Goal: Transaction & Acquisition: Obtain resource

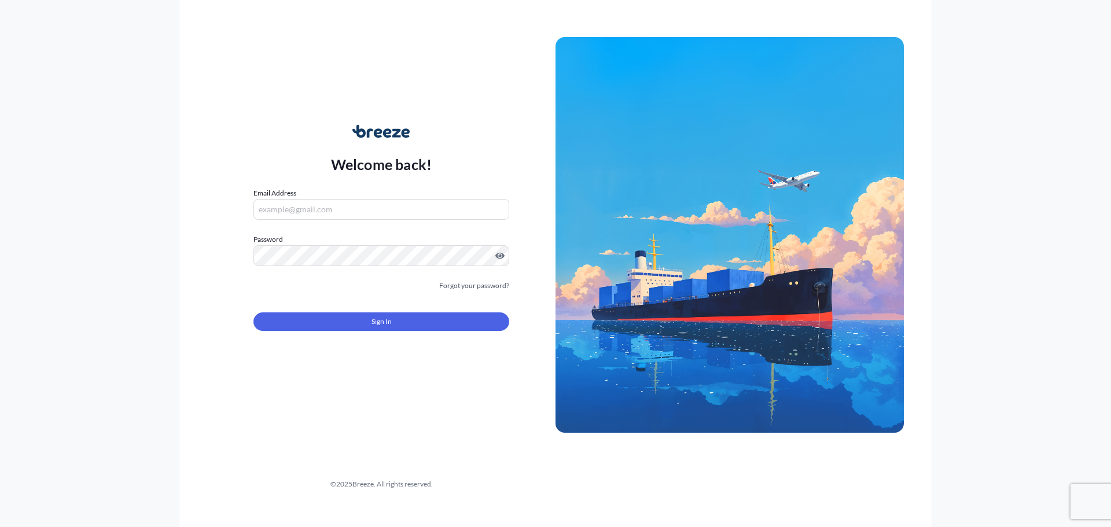
type input "[EMAIL_ADDRESS][DOMAIN_NAME]"
click at [153, 251] on div "Welcome back! Email Address [EMAIL_ADDRESS][DOMAIN_NAME] Password Must include:…" at bounding box center [555, 263] width 1111 height 527
click at [386, 322] on span "Sign In" at bounding box center [382, 322] width 20 height 12
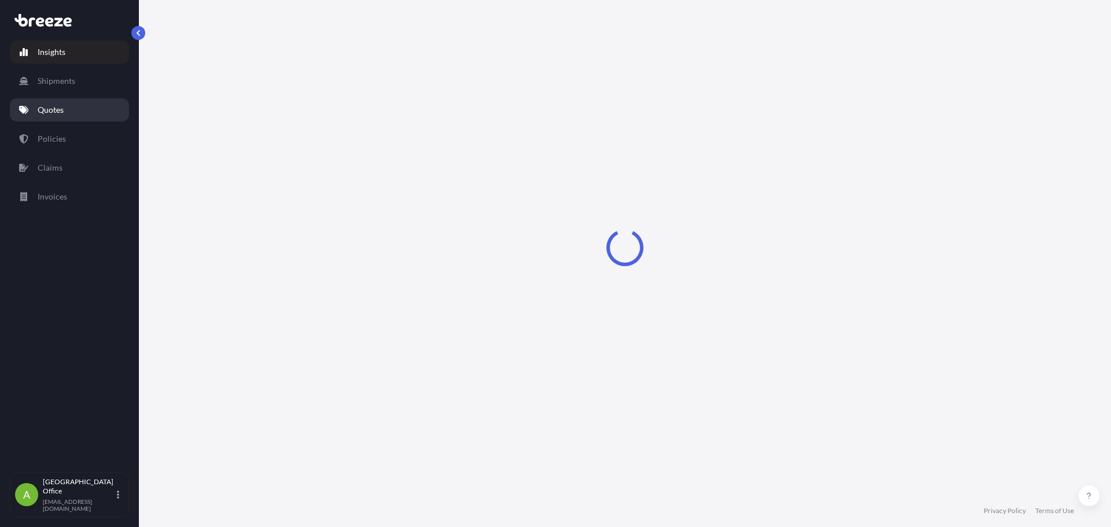
select select "2025"
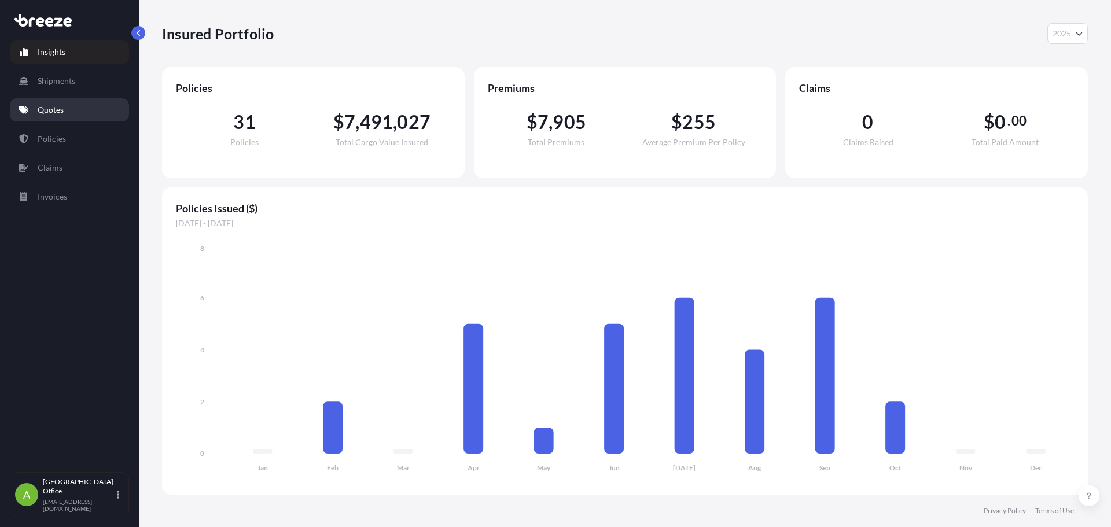
click at [50, 115] on p "Quotes" at bounding box center [51, 110] width 26 height 12
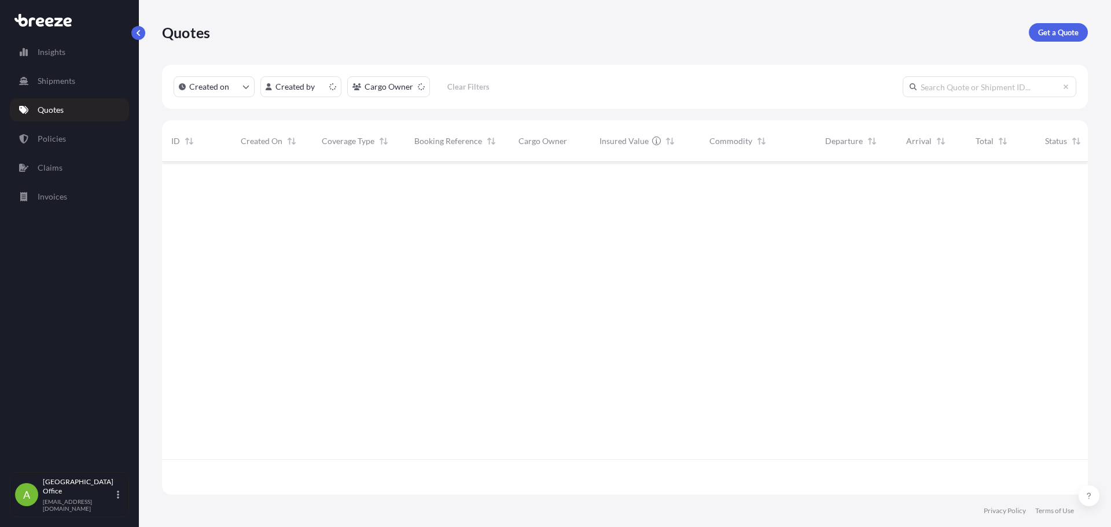
scroll to position [330, 917]
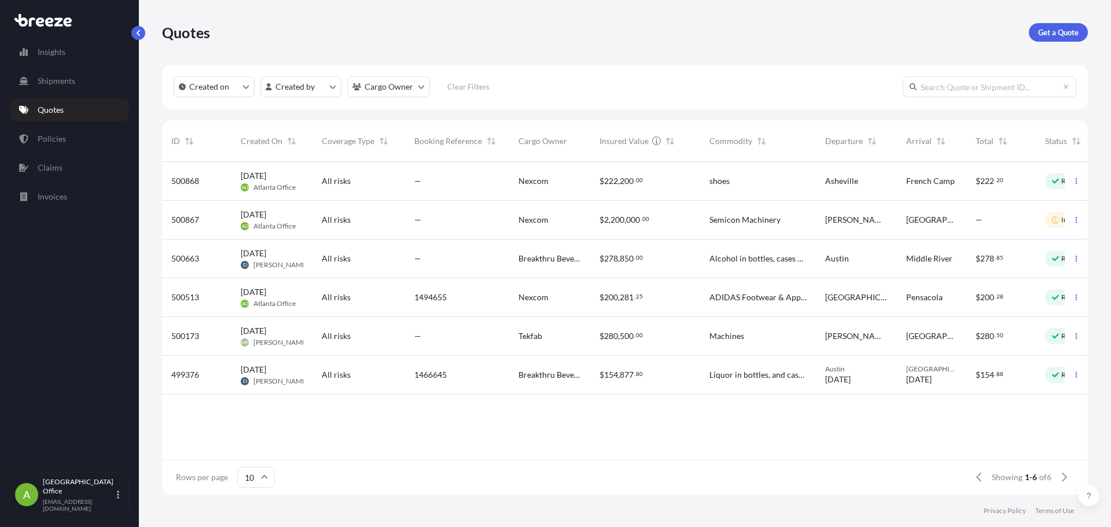
click at [1051, 21] on div "Quotes Get a Quote" at bounding box center [625, 32] width 926 height 65
click at [1072, 26] on link "Get a Quote" at bounding box center [1058, 32] width 59 height 19
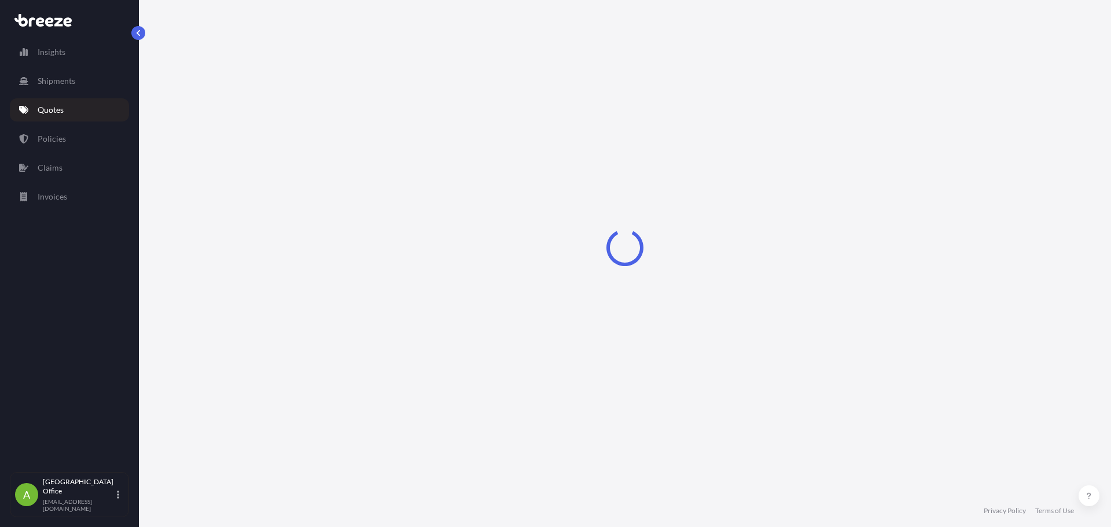
select select "Sea"
select select "1"
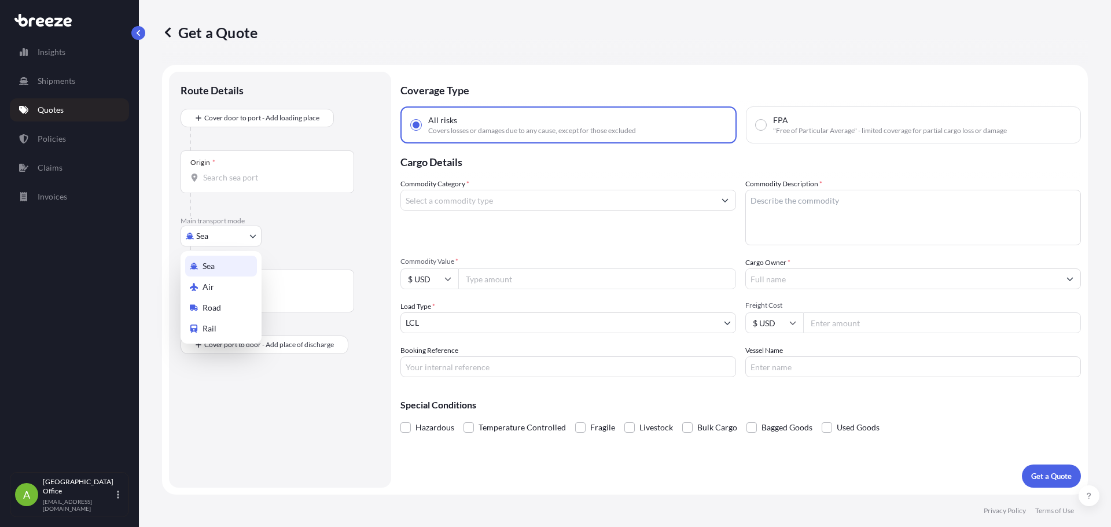
click at [219, 237] on body "Insights Shipments Quotes Policies Claims Invoices A Atlanta Office [EMAIL_ADDR…" at bounding box center [555, 263] width 1111 height 527
click at [207, 307] on span "Road" at bounding box center [212, 308] width 19 height 12
select select "Road"
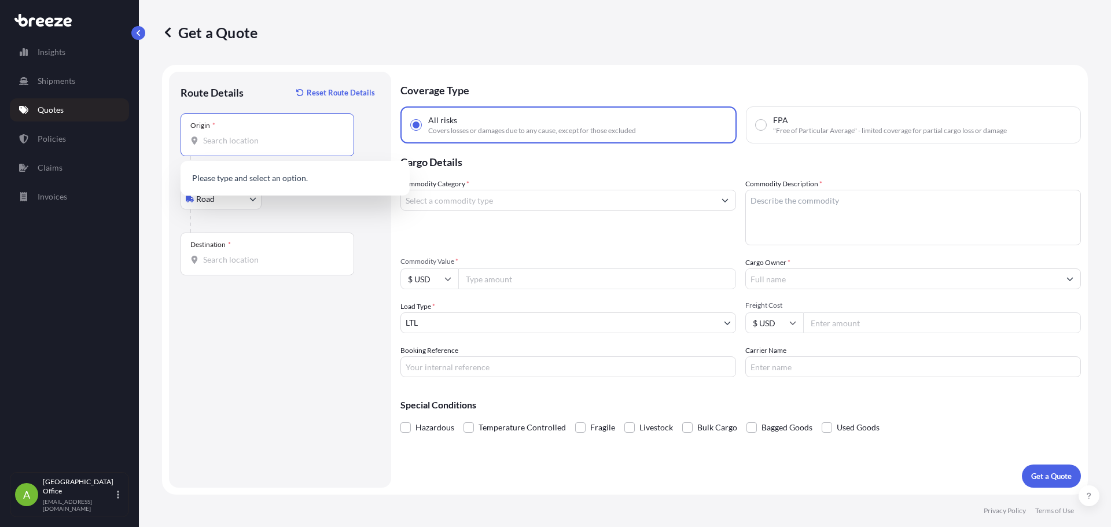
click at [245, 146] on input "Origin *" at bounding box center [271, 141] width 137 height 12
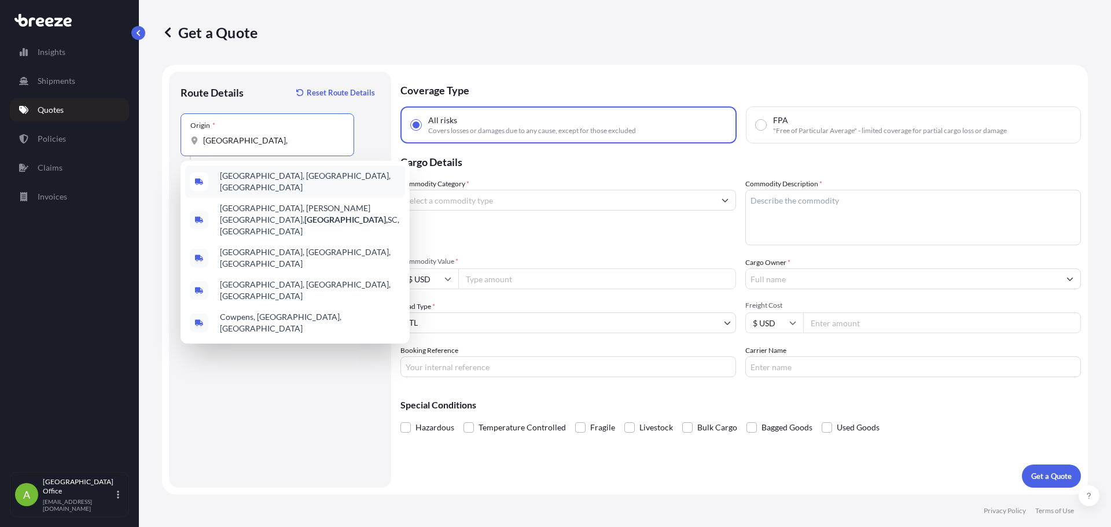
click at [273, 181] on span "[GEOGRAPHIC_DATA], [GEOGRAPHIC_DATA], [GEOGRAPHIC_DATA]" at bounding box center [310, 181] width 181 height 23
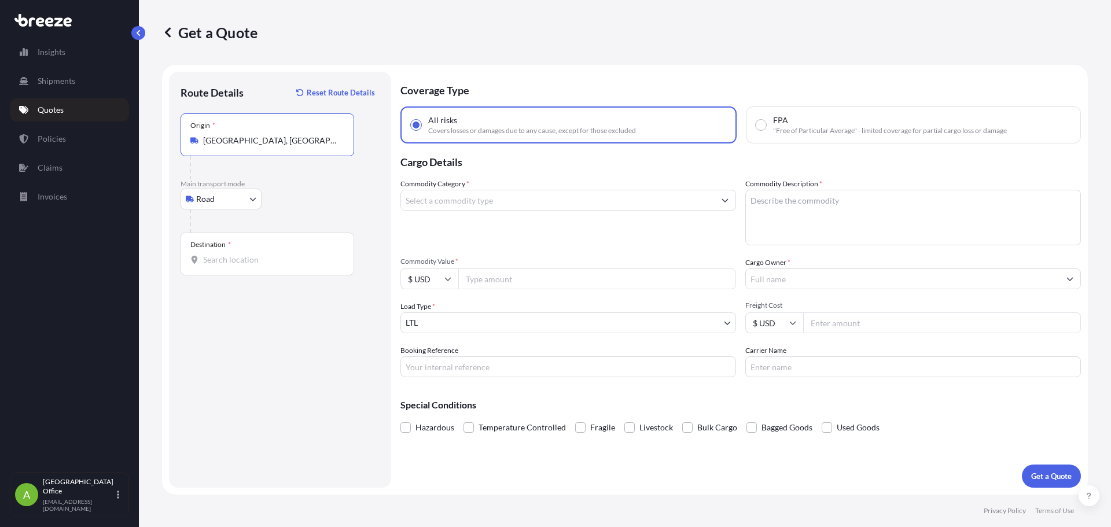
type input "[GEOGRAPHIC_DATA], [GEOGRAPHIC_DATA], [GEOGRAPHIC_DATA]"
click at [259, 260] on input "Destination *" at bounding box center [271, 260] width 137 height 12
type input "["
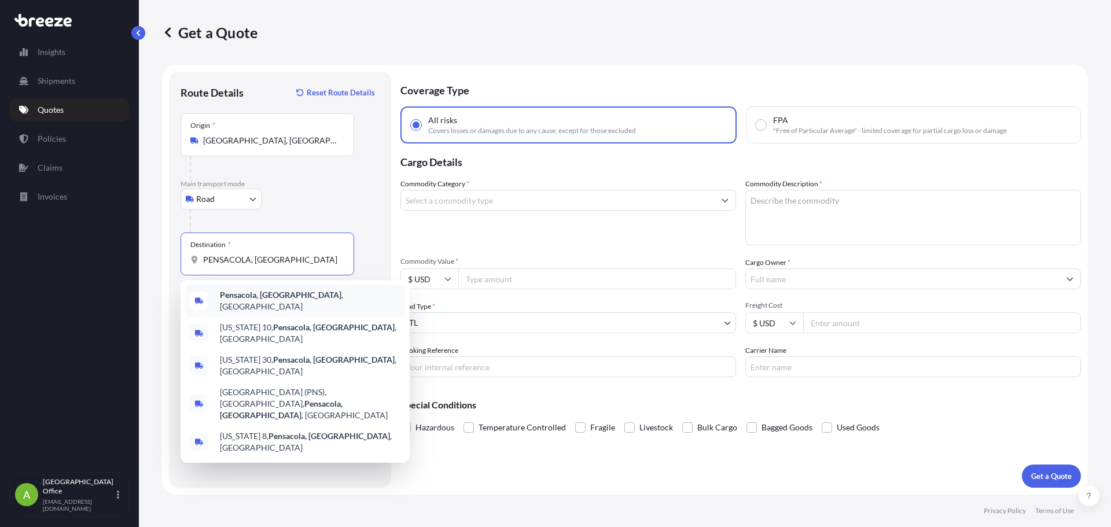
click at [263, 289] on div "Pensacola, [GEOGRAPHIC_DATA] , [GEOGRAPHIC_DATA]" at bounding box center [295, 301] width 220 height 32
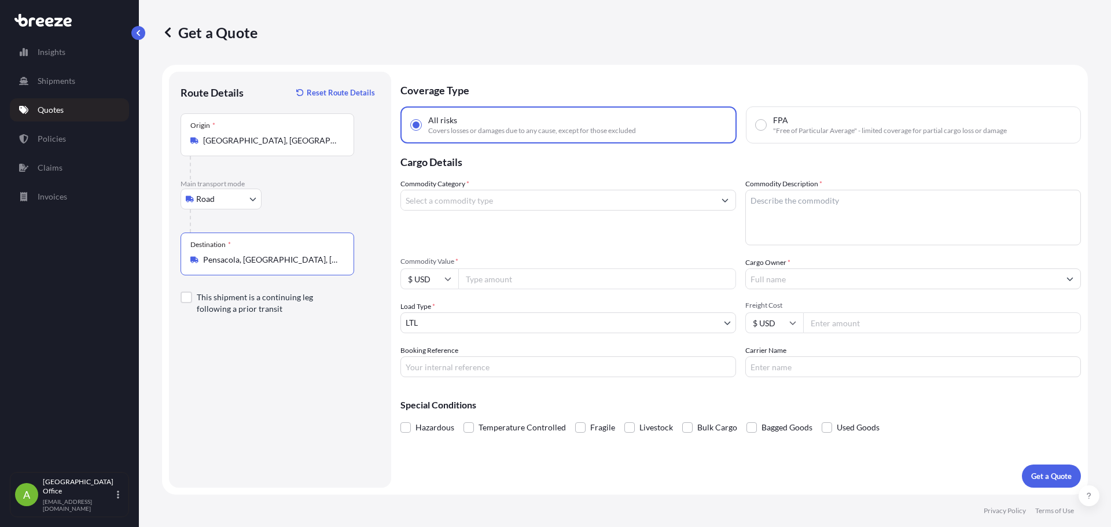
type input "Pensacola, [GEOGRAPHIC_DATA], [GEOGRAPHIC_DATA]"
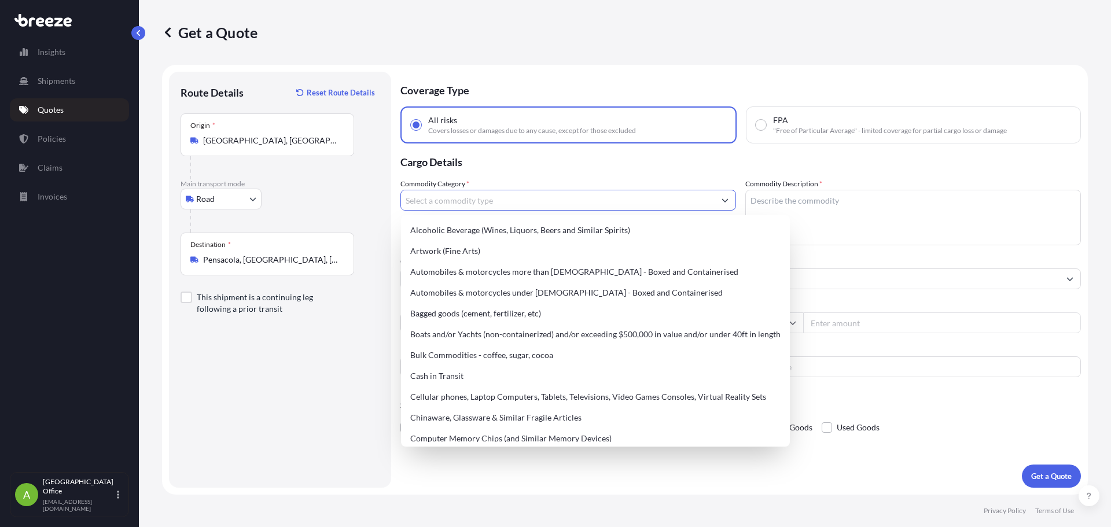
click at [446, 205] on input "Commodity Category *" at bounding box center [558, 200] width 314 height 21
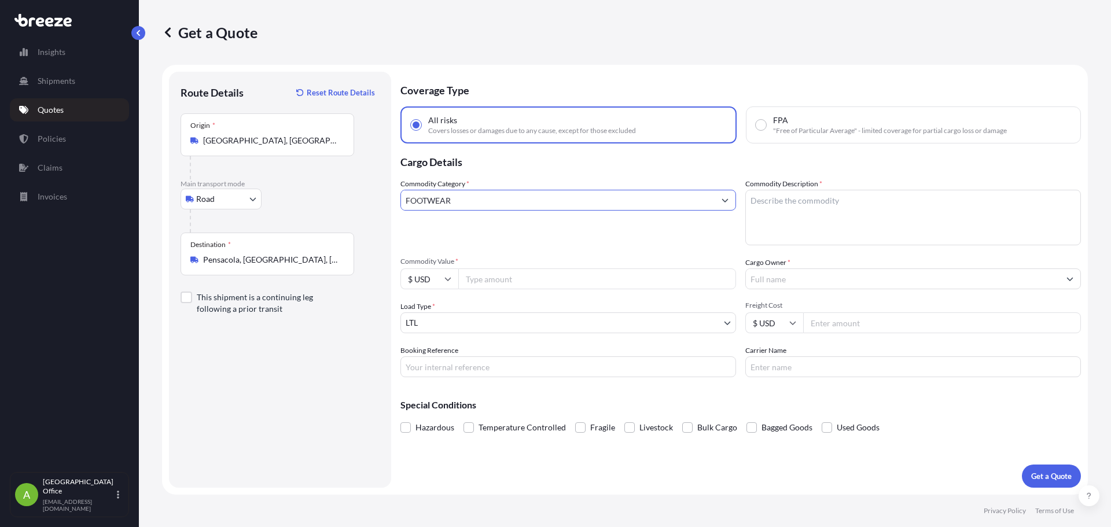
click at [1022, 465] on button "Get a Quote" at bounding box center [1051, 476] width 59 height 23
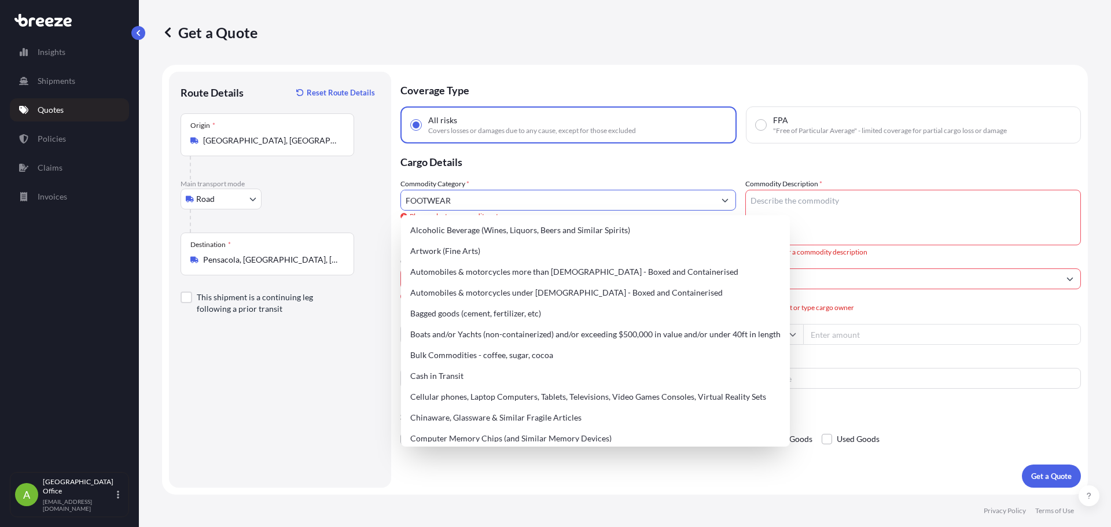
click at [495, 203] on input "FOOTWEAR" at bounding box center [558, 200] width 314 height 21
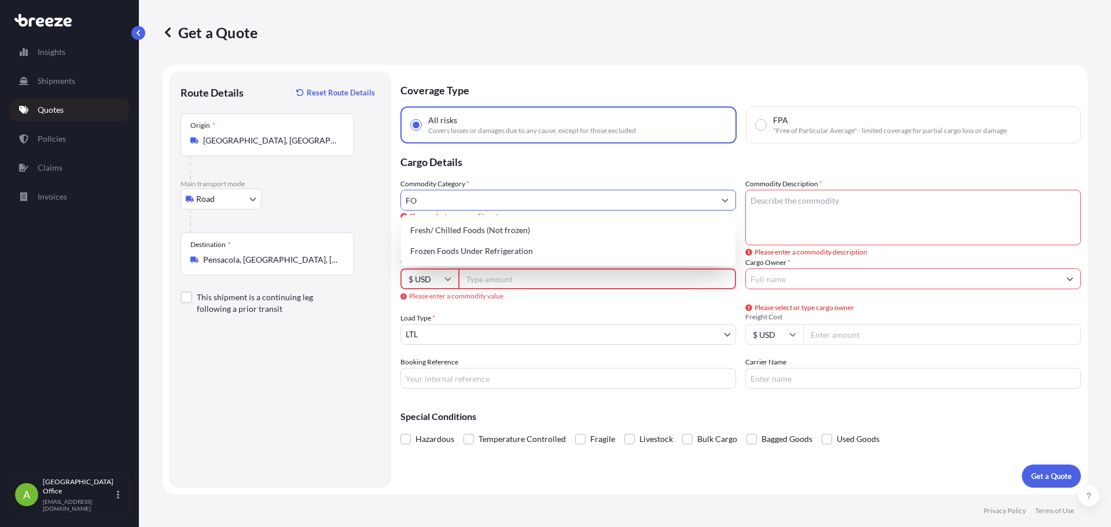
type input "F"
type input "A"
type input "F"
type input "S"
type input "A"
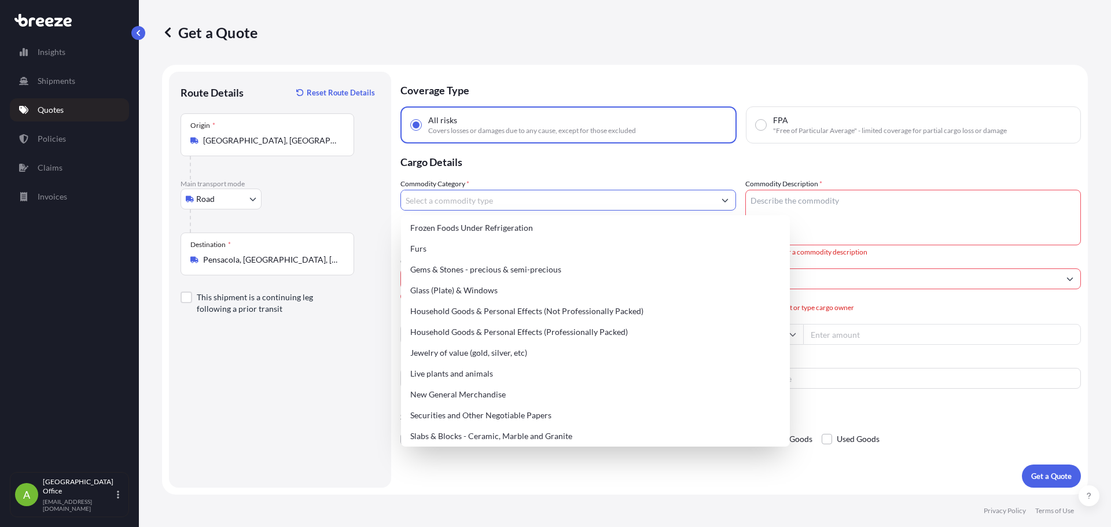
scroll to position [344, 0]
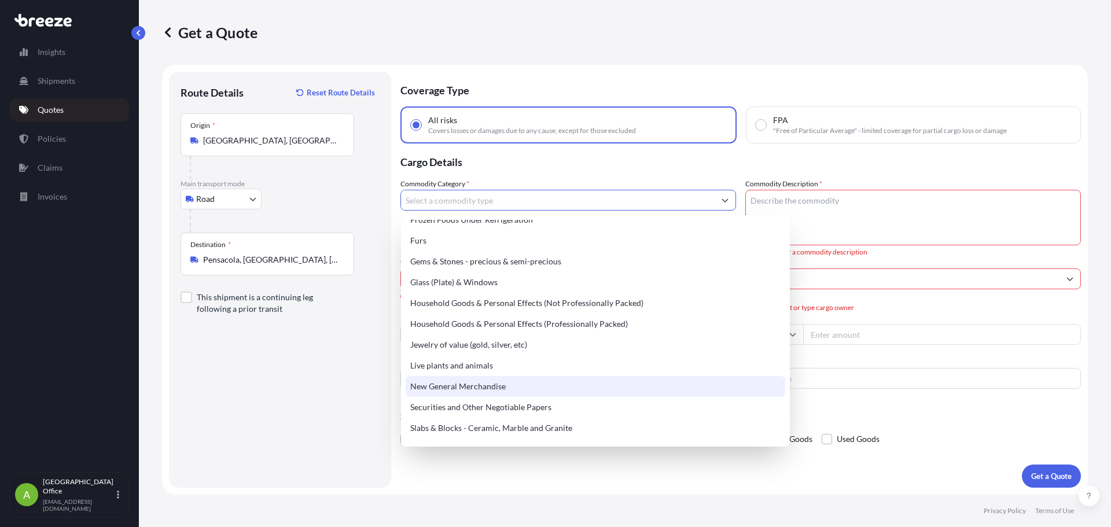
click at [568, 383] on div "New General Merchandise" at bounding box center [596, 386] width 380 height 21
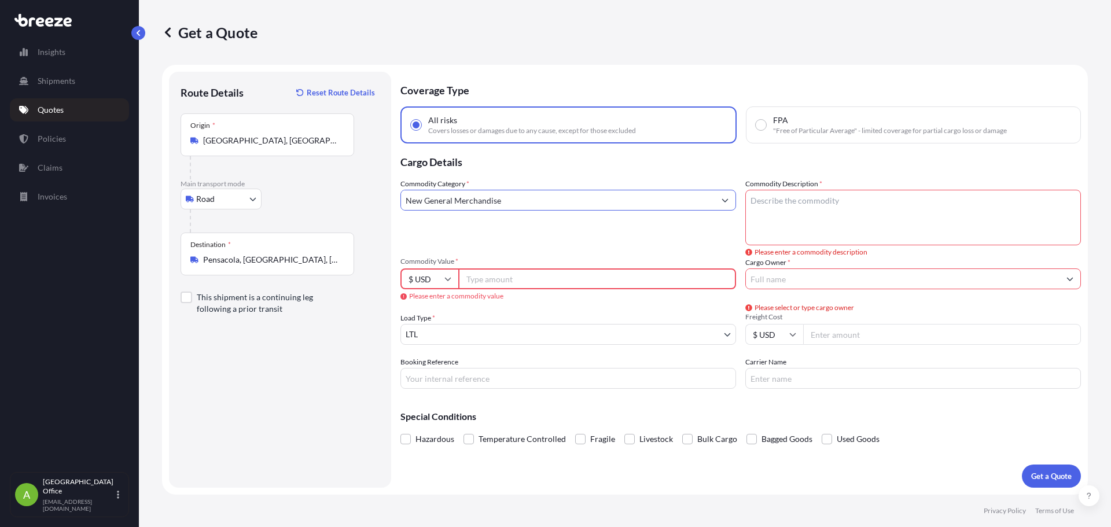
type input "New General Merchandise"
click at [785, 208] on textarea "Commodity Description *" at bounding box center [913, 218] width 336 height 56
type textarea "FOOTWEAR, PILLOWS, AND APPAREL"
click at [525, 286] on input "Commodity Value *" at bounding box center [597, 279] width 278 height 21
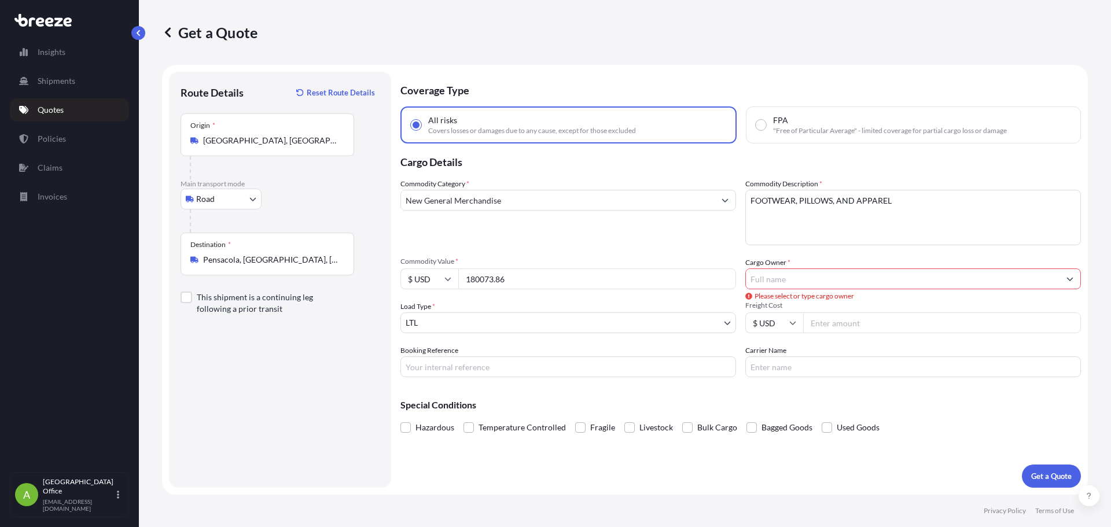
type input "180073.86"
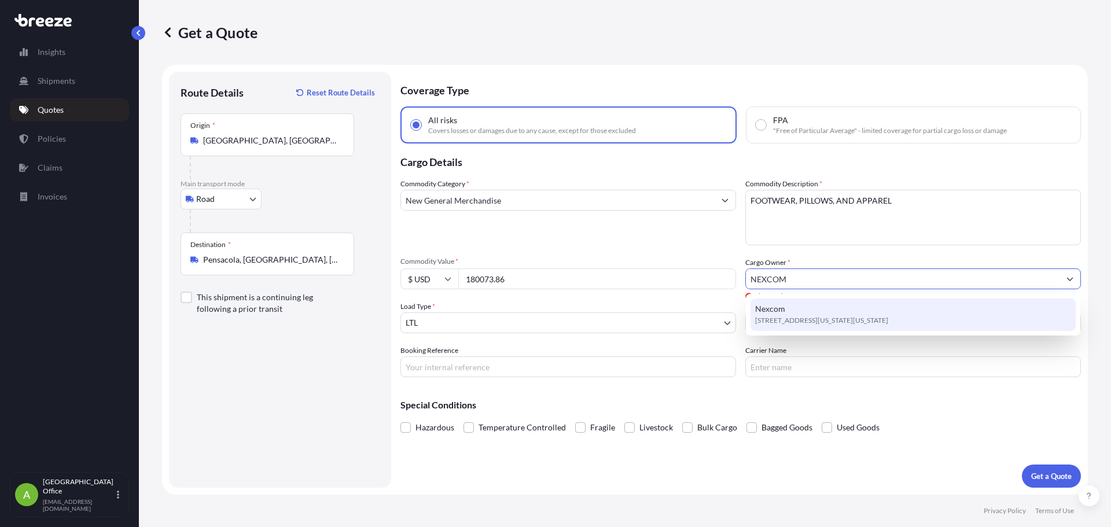
click at [765, 314] on span "Nexcom" at bounding box center [770, 309] width 30 height 12
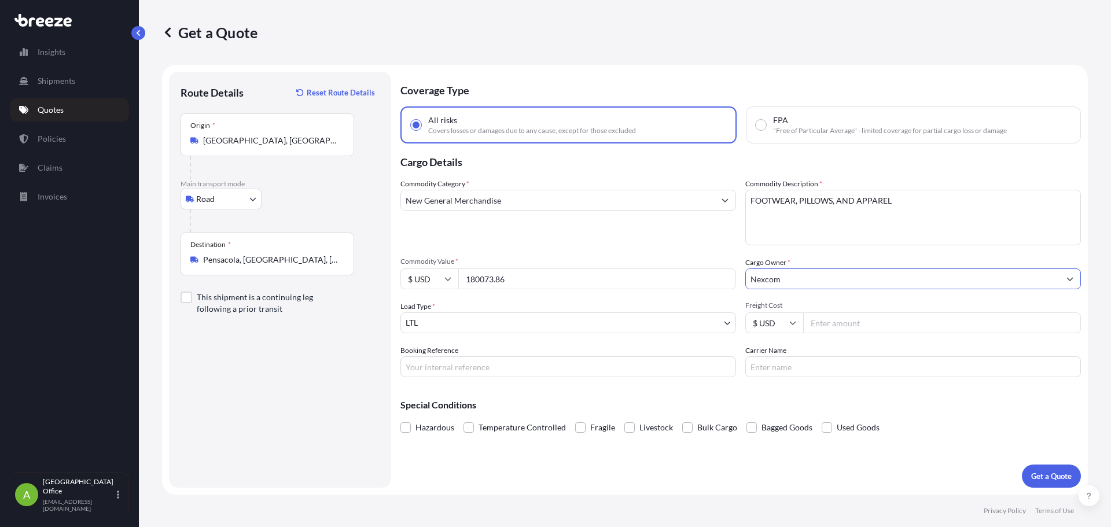
type input "Nexcom"
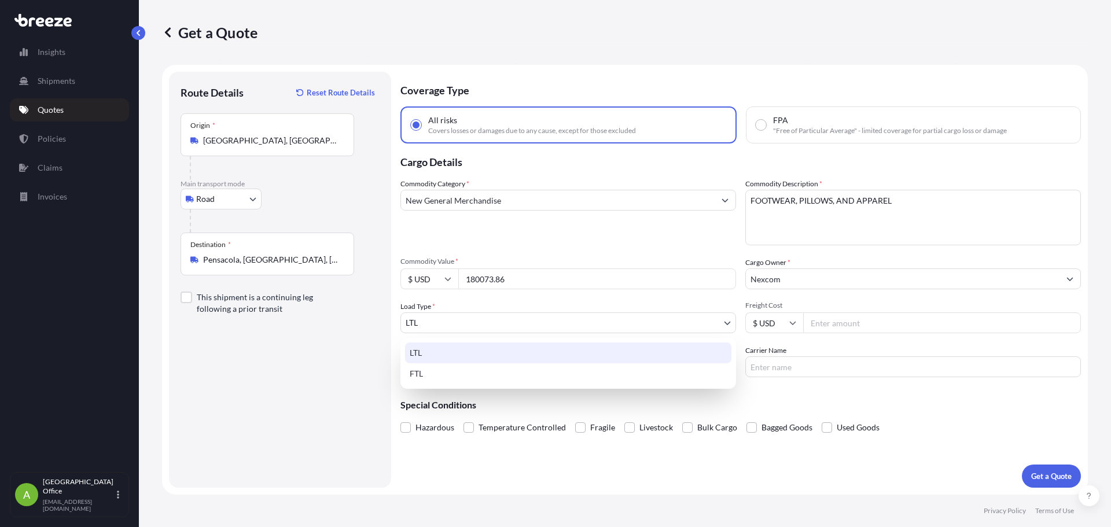
click at [481, 321] on body "15 options available. 6 options available. 2 options available. 0 options avail…" at bounding box center [555, 263] width 1111 height 527
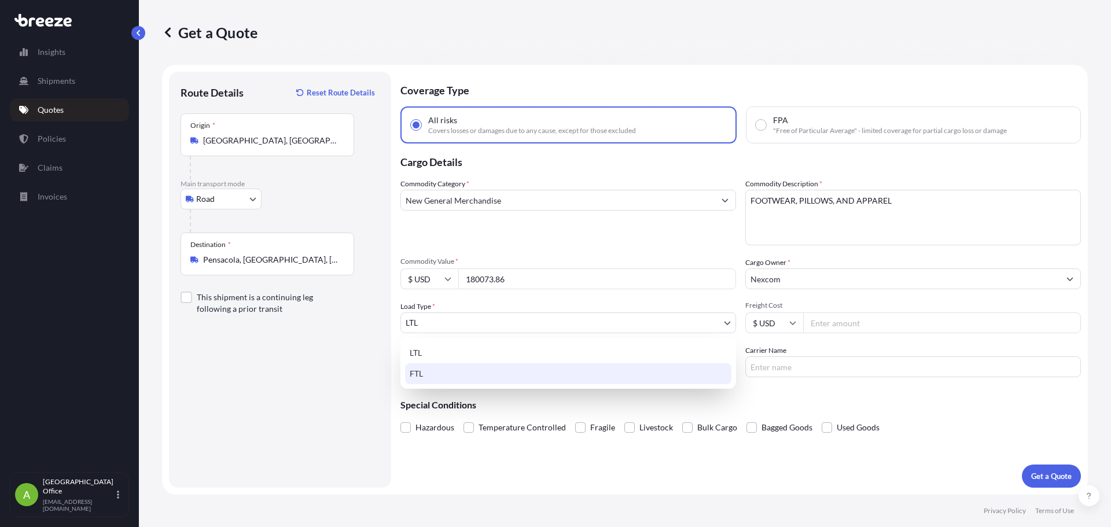
click at [440, 372] on div "FTL" at bounding box center [568, 373] width 326 height 21
select select "2"
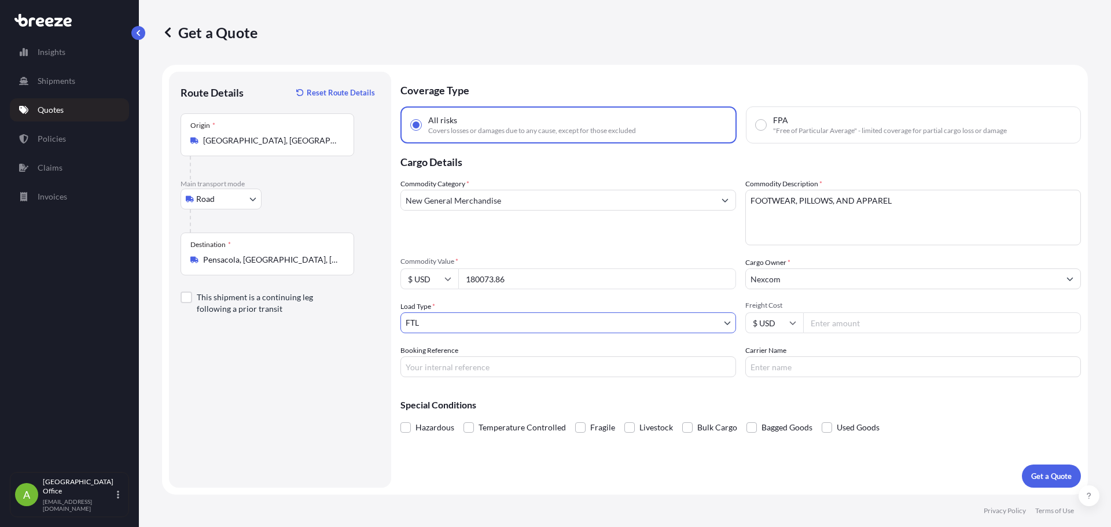
click at [865, 331] on input "Freight Cost" at bounding box center [942, 322] width 278 height 21
type input "2000"
click at [546, 370] on input "Booking Reference" at bounding box center [568, 366] width 336 height 21
type input "1494655"
click at [1053, 469] on button "Get a Quote" at bounding box center [1051, 476] width 59 height 23
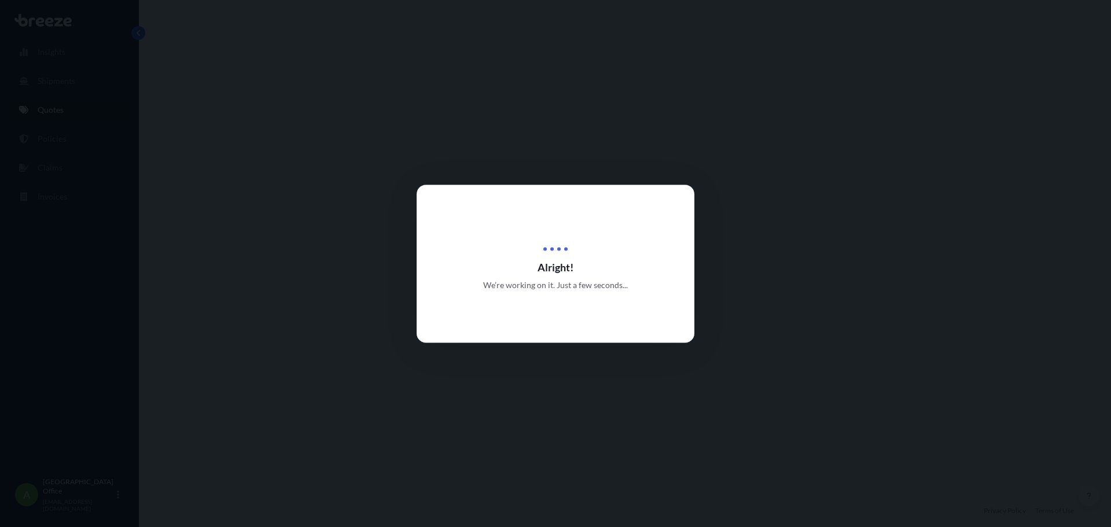
select select "Road"
select select "2"
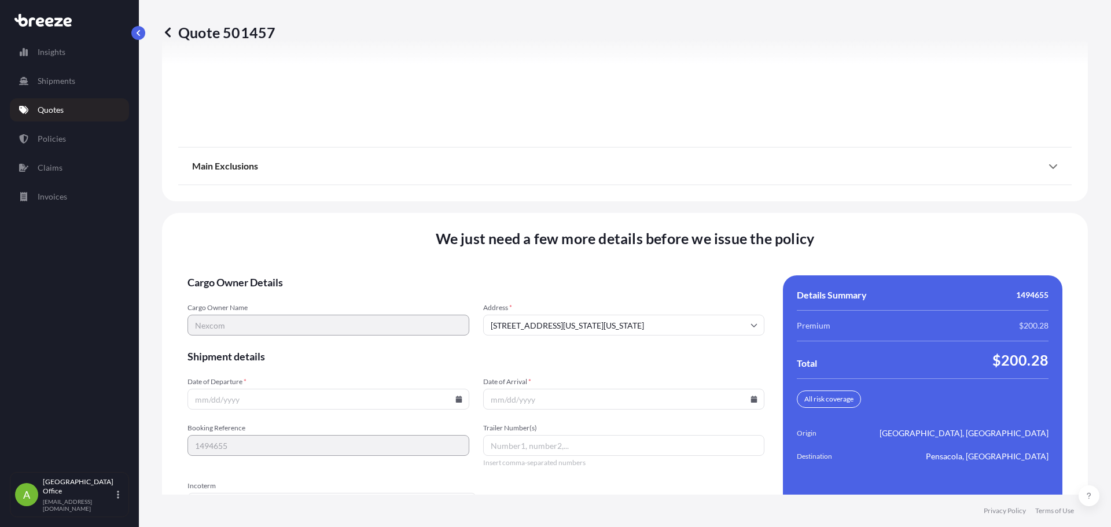
scroll to position [1494, 0]
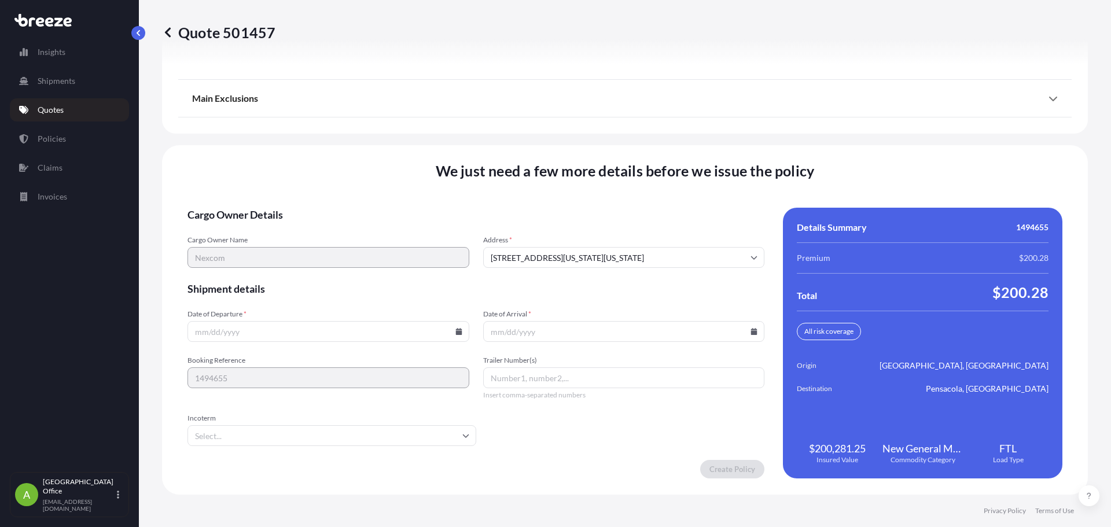
click at [431, 334] on input "Date of Departure *" at bounding box center [328, 331] width 282 height 21
click at [455, 334] on icon at bounding box center [458, 331] width 6 height 7
click at [274, 249] on button "21" at bounding box center [273, 250] width 19 height 19
type input "[DATE]"
click at [756, 329] on input "Date of Arrival *" at bounding box center [624, 331] width 282 height 21
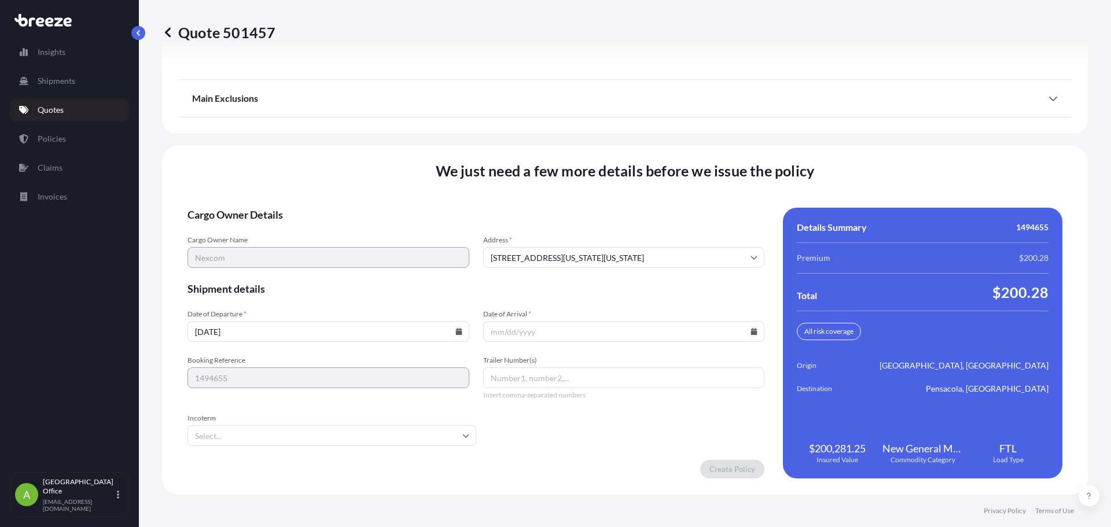
click at [751, 330] on icon at bounding box center [754, 331] width 7 height 7
click at [619, 249] on button "23" at bounding box center [619, 250] width 19 height 19
type input "[DATE]"
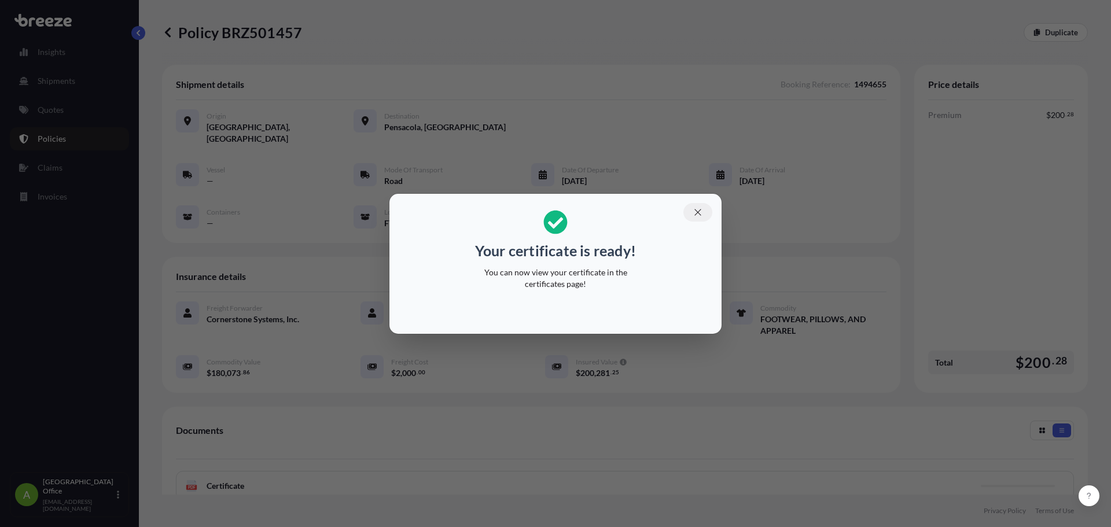
click at [700, 209] on icon "button" at bounding box center [698, 212] width 10 height 10
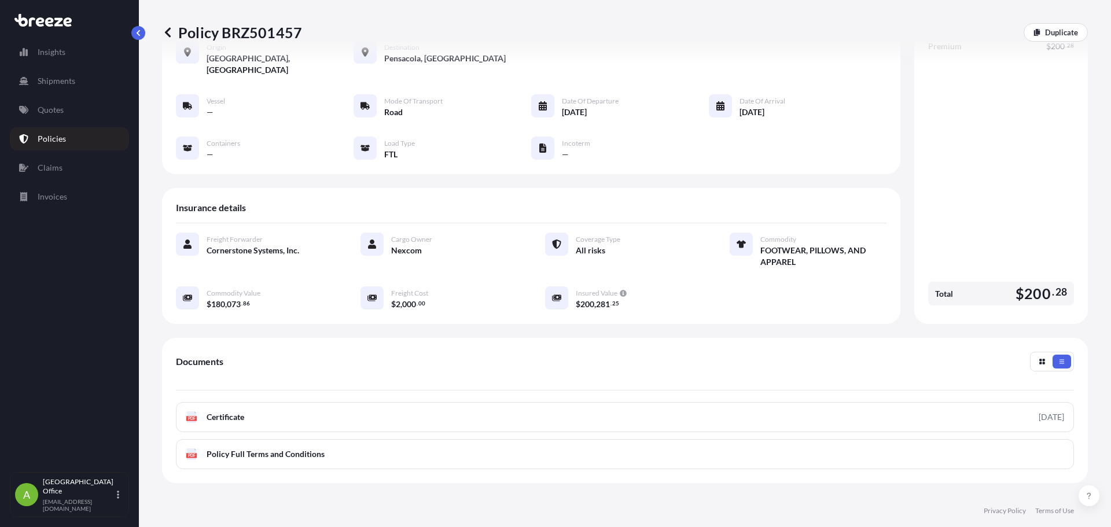
scroll to position [53, 0]
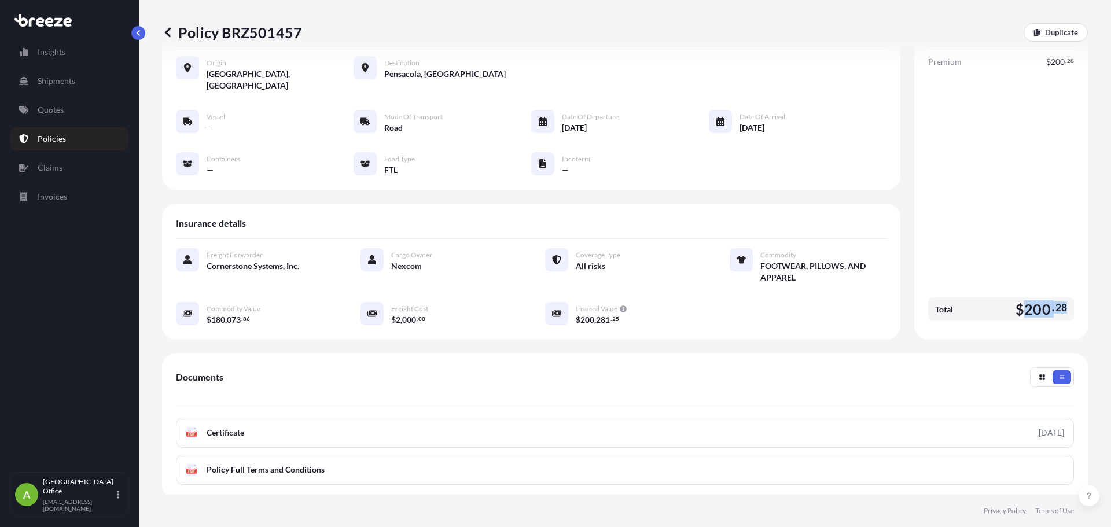
drag, startPoint x: 1018, startPoint y: 300, endPoint x: 1062, endPoint y: 300, distance: 44.0
click at [1062, 300] on div "Total $ 200 . 28" at bounding box center [1001, 309] width 146 height 24
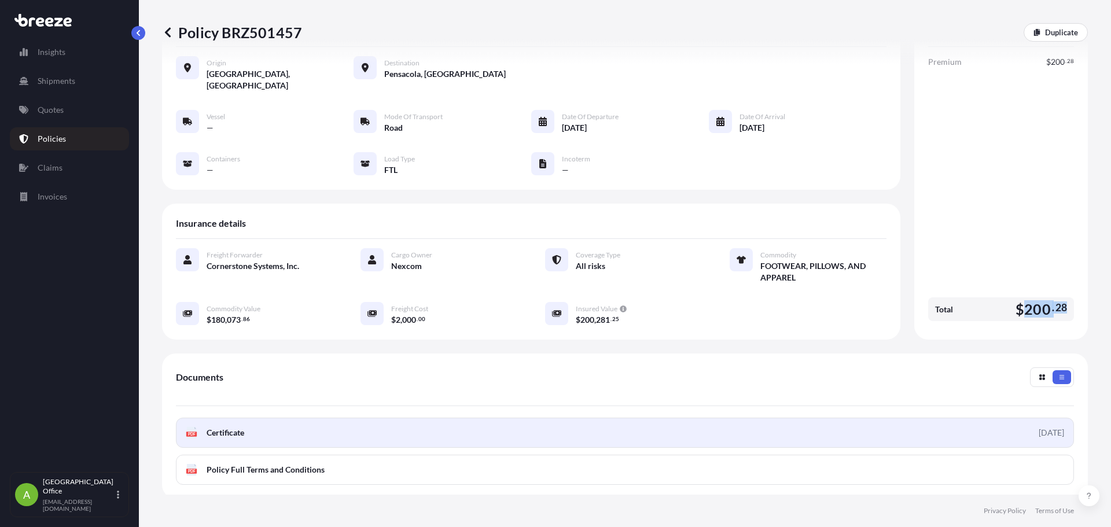
click at [258, 422] on link "PDF Certificate [DATE]" at bounding box center [625, 433] width 898 height 30
